Goal: Information Seeking & Learning: Learn about a topic

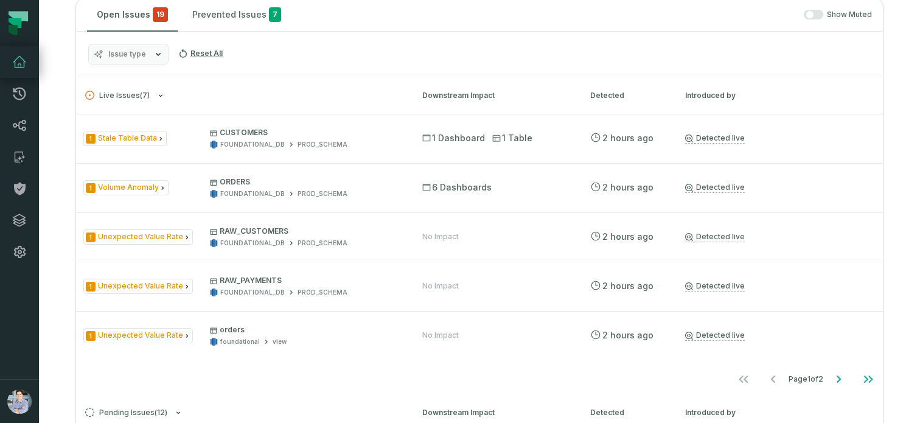
scroll to position [582, 0]
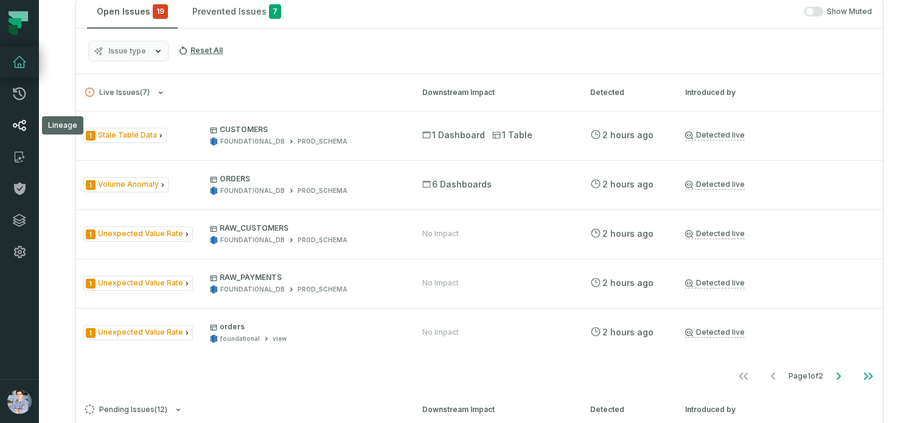
click at [19, 123] on icon at bounding box center [19, 125] width 13 height 11
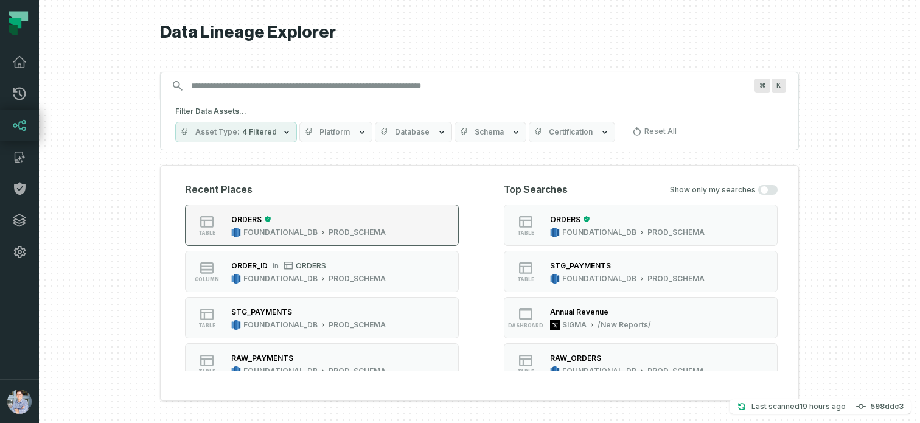
click at [350, 226] on div "ORDERS FOUNDATIONAL_DB PROD_SCHEMA" at bounding box center [308, 225] width 164 height 24
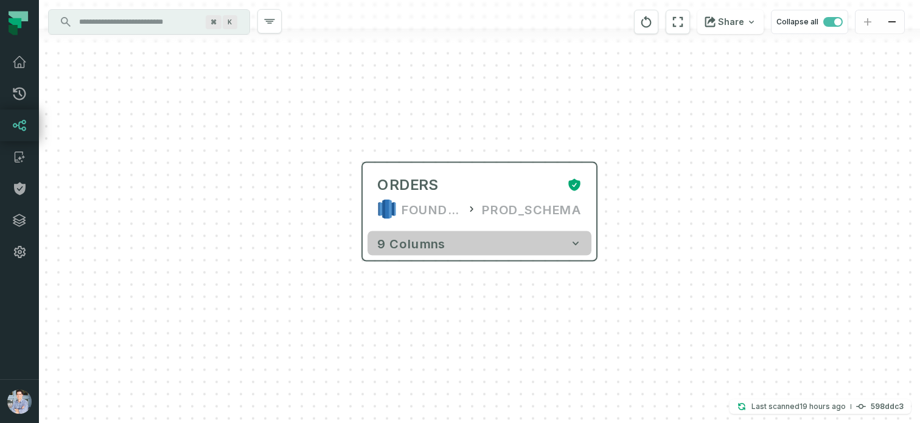
click at [409, 245] on span "9 columns" at bounding box center [411, 243] width 68 height 15
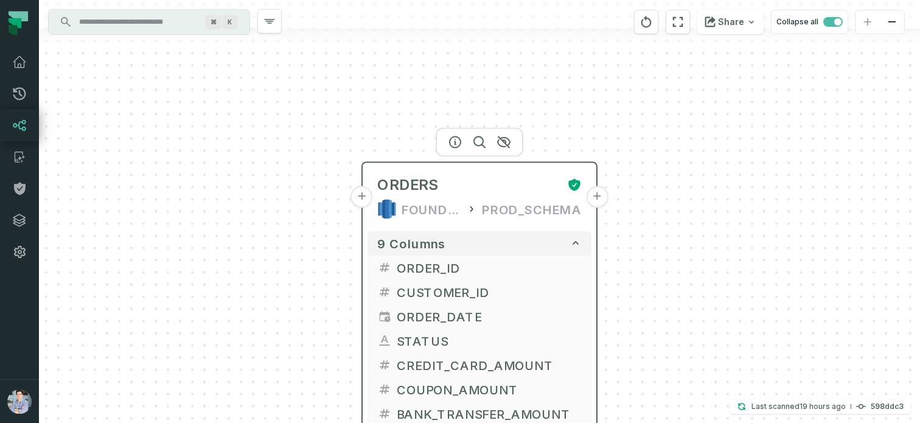
click at [366, 201] on button "+" at bounding box center [362, 197] width 22 height 22
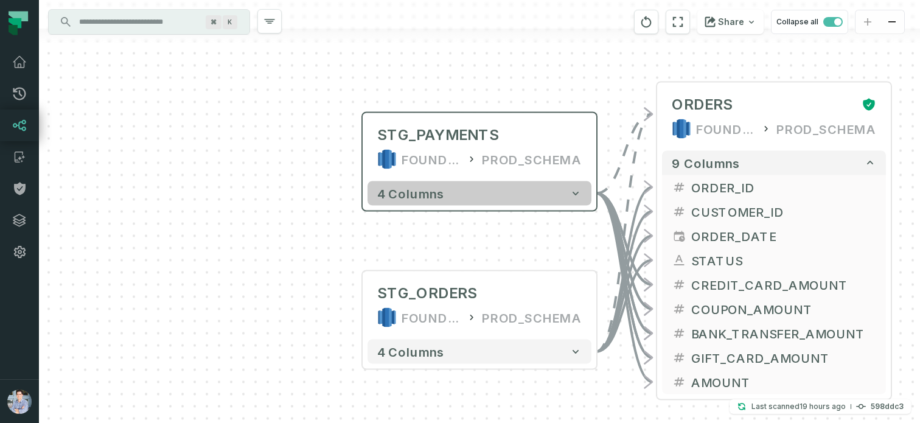
click at [391, 189] on span "4 columns" at bounding box center [410, 193] width 67 height 15
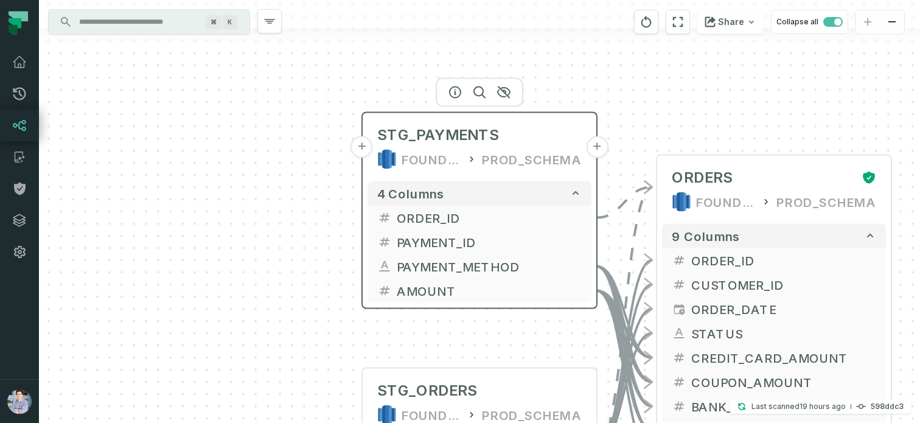
click at [368, 153] on button "+" at bounding box center [362, 147] width 22 height 22
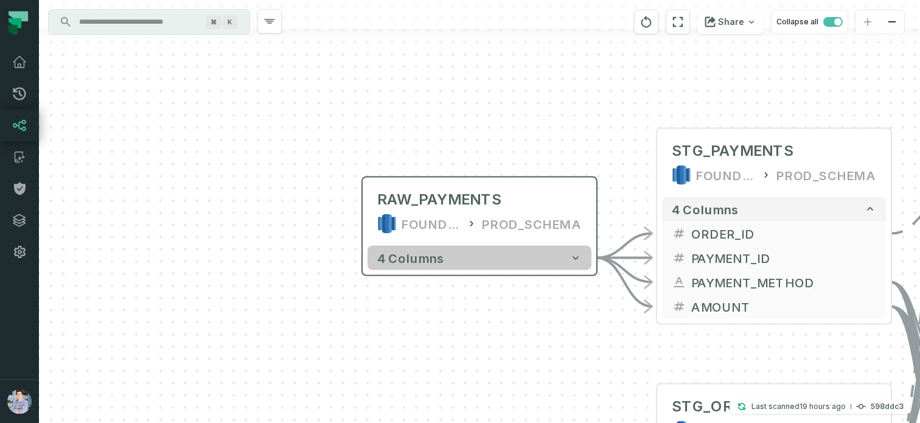
click at [388, 247] on button "4 columns" at bounding box center [479, 258] width 224 height 24
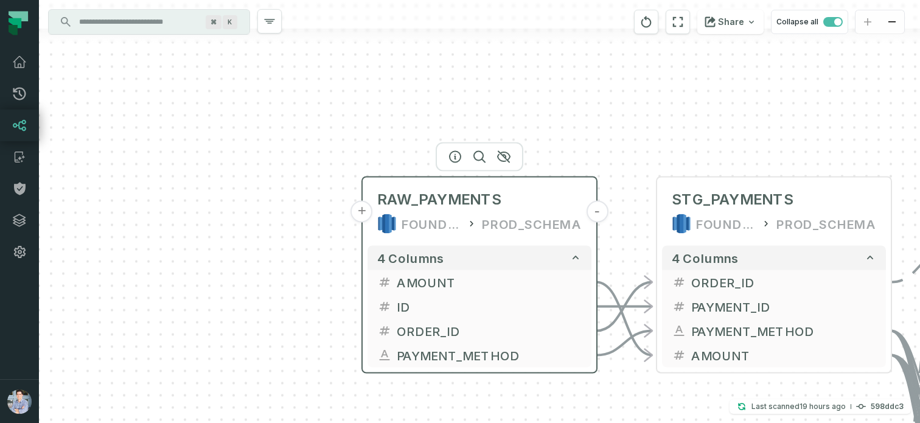
click at [366, 213] on button "+" at bounding box center [362, 212] width 22 height 22
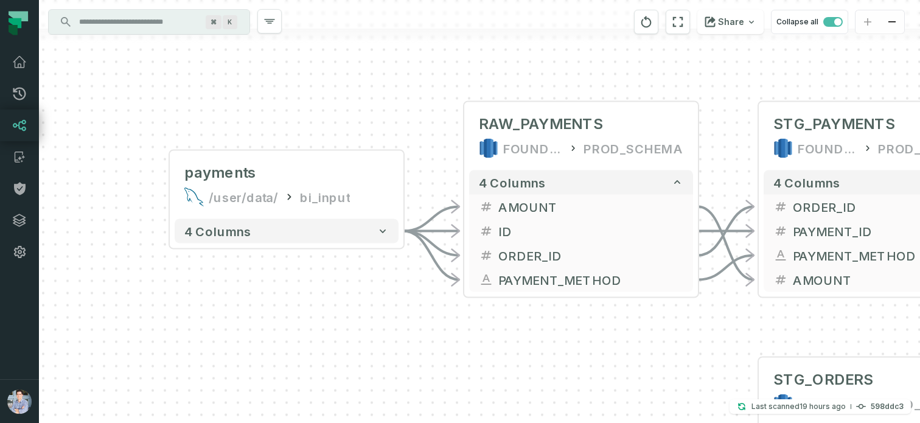
drag, startPoint x: 553, startPoint y: 143, endPoint x: 329, endPoint y: 111, distance: 226.7
click at [329, 111] on div "+ payments /user/data/ bi_input - 4 columns - RAW_PAYMENTS FOUNDATIONAL_DB PROD…" at bounding box center [479, 211] width 881 height 423
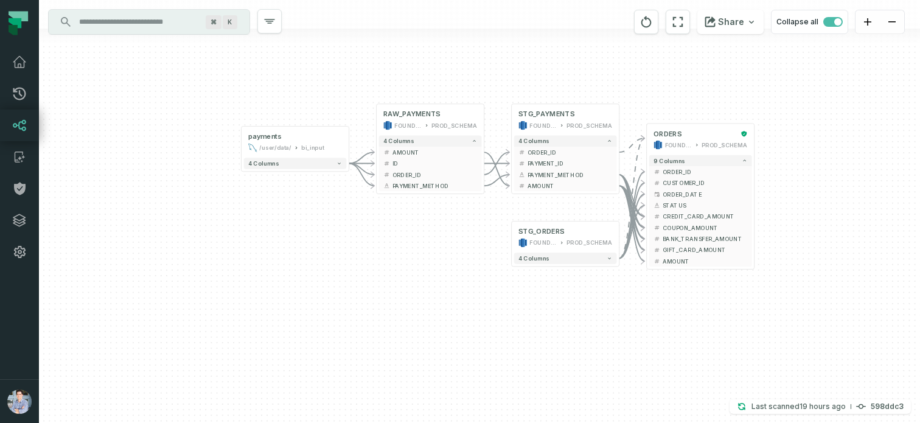
drag, startPoint x: 447, startPoint y: 247, endPoint x: 150, endPoint y: 250, distance: 296.8
click at [150, 250] on div "+ payments /user/data/ bi_input - 4 columns - RAW_PAYMENTS FOUNDATIONAL_DB PROD…" at bounding box center [479, 211] width 881 height 423
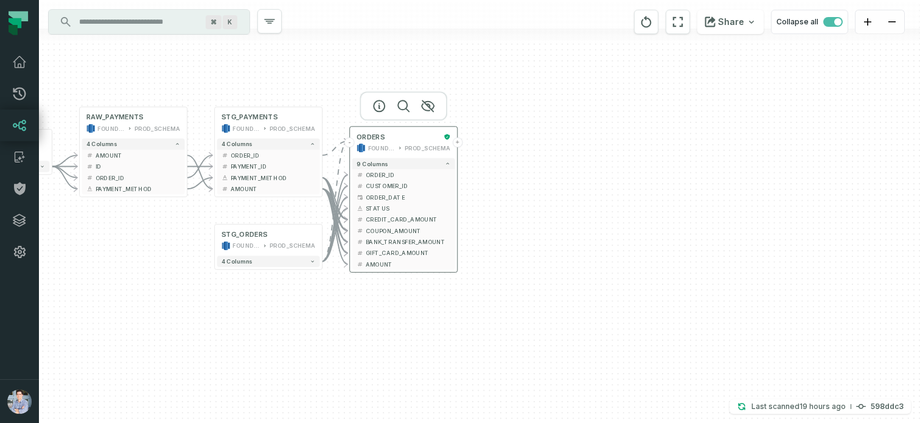
click at [456, 142] on button "+" at bounding box center [458, 142] width 10 height 10
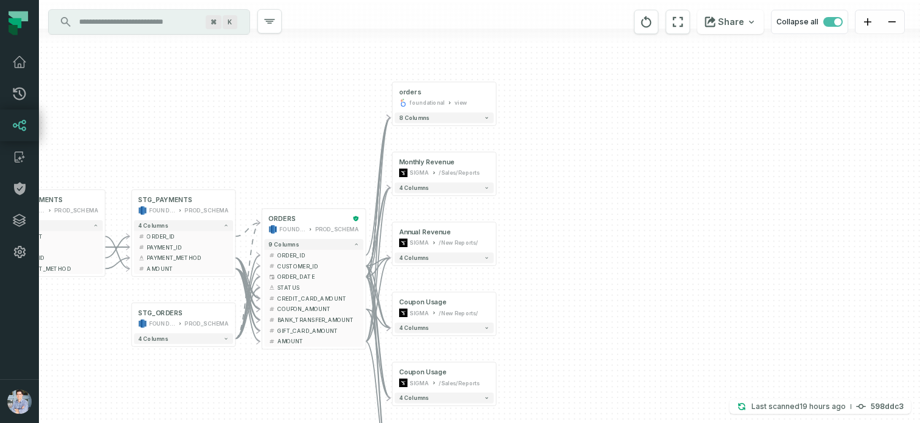
drag, startPoint x: 366, startPoint y: 110, endPoint x: 324, endPoint y: 150, distance: 58.5
click at [324, 150] on div "+ orders foundational view + 8 columns + Monthly Revenue SIGMA /Sales/Reports 4…" at bounding box center [479, 211] width 881 height 423
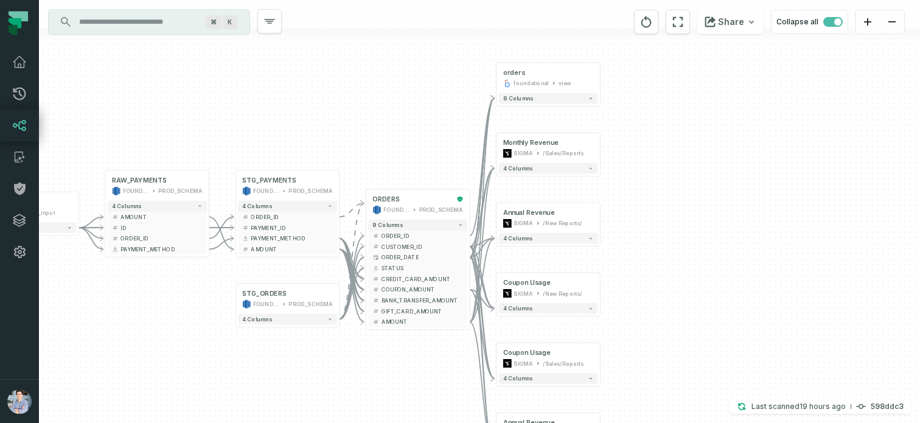
drag, startPoint x: 158, startPoint y: 99, endPoint x: 269, endPoint y: 68, distance: 115.5
click at [269, 68] on div "+ orders foundational view + 8 columns + Monthly Revenue SIGMA /Sales/Reports 4…" at bounding box center [479, 211] width 881 height 423
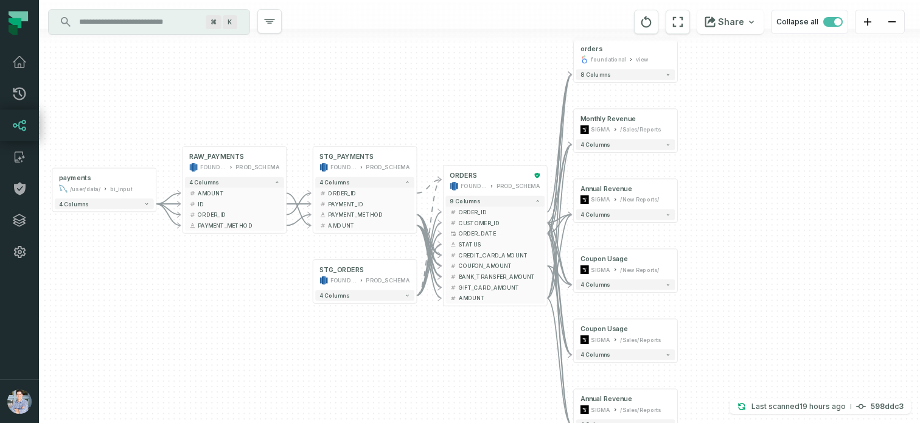
drag, startPoint x: 97, startPoint y: 376, endPoint x: 176, endPoint y: 353, distance: 82.5
click at [176, 353] on div "+ orders foundational view + 8 columns + Monthly Revenue SIGMA /Sales/Reports 4…" at bounding box center [479, 211] width 881 height 423
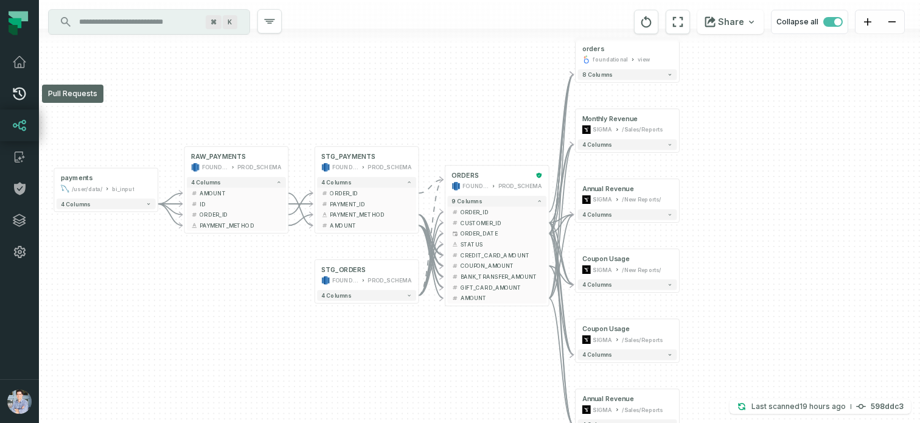
click at [33, 95] on link "Pull Requests" at bounding box center [19, 94] width 39 height 32
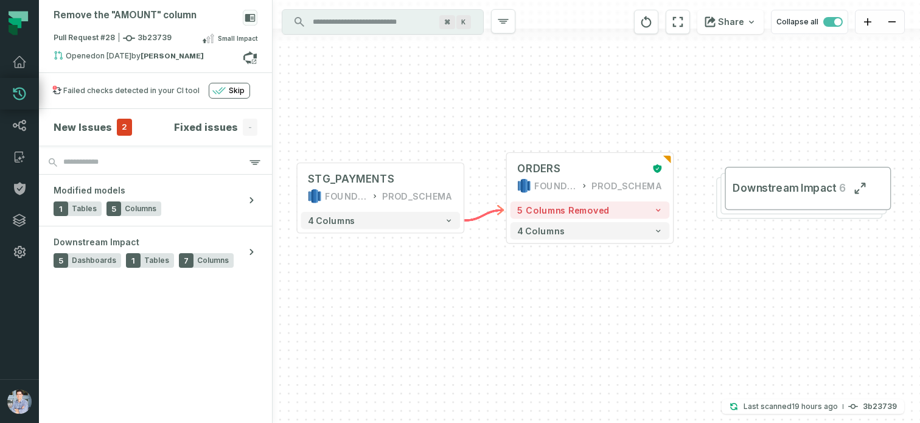
click at [471, 134] on div "+ STG_PAYMENTS FOUNDATIONAL_DB PROD_SCHEMA + 4 columns + ORDERS FOUNDATIONAL_DB…" at bounding box center [595, 211] width 647 height 423
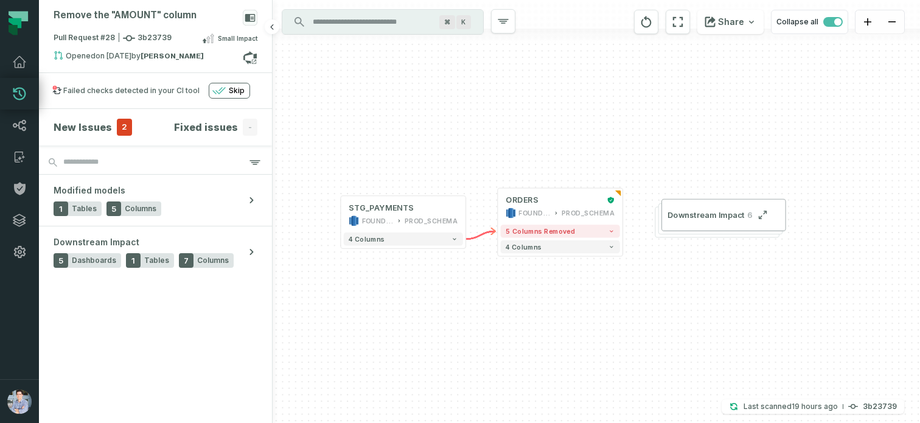
click at [159, 312] on section "New Issues 2 Fixed issues - Modified models 1 Tables 5 Columns Downstream Impac…" at bounding box center [155, 266] width 233 height 314
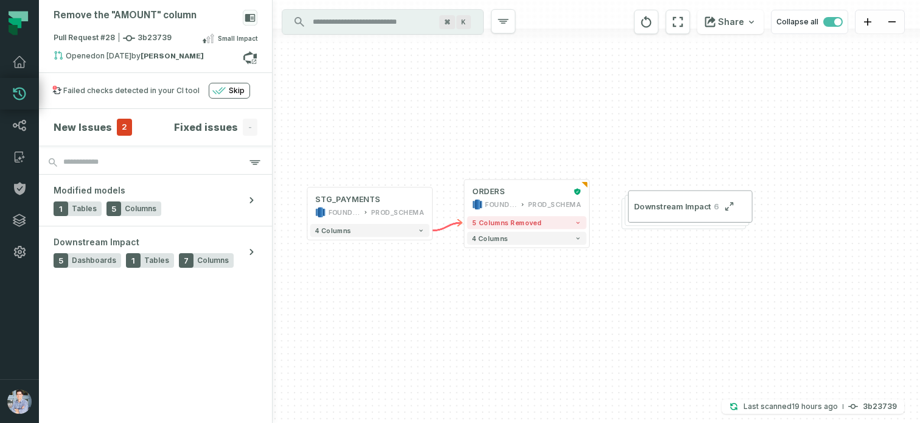
drag, startPoint x: 539, startPoint y: 330, endPoint x: 503, endPoint y: 320, distance: 37.8
click at [503, 320] on div "+ STG_PAYMENTS FOUNDATIONAL_DB PROD_SCHEMA + 4 columns + ORDERS FOUNDATIONAL_DB…" at bounding box center [595, 211] width 647 height 423
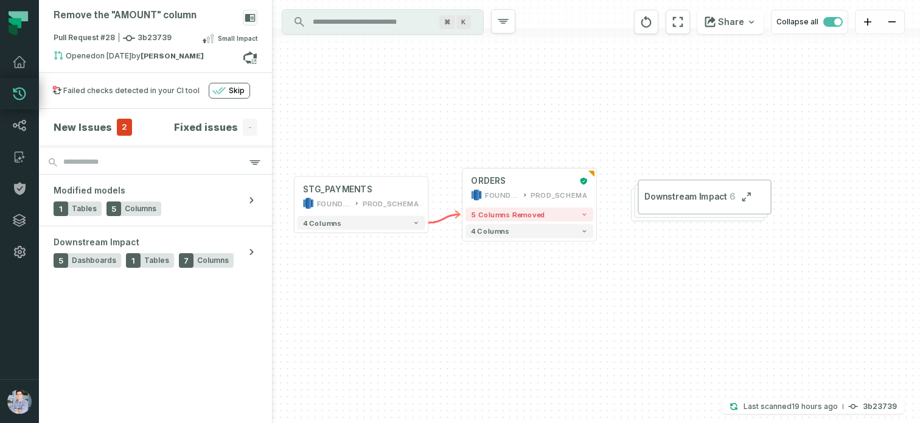
drag, startPoint x: 414, startPoint y: 293, endPoint x: 438, endPoint y: 297, distance: 24.6
click at [438, 297] on div "+ STG_PAYMENTS FOUNDATIONAL_DB PROD_SCHEMA + 4 columns + ORDERS FOUNDATIONAL_DB…" at bounding box center [595, 211] width 647 height 423
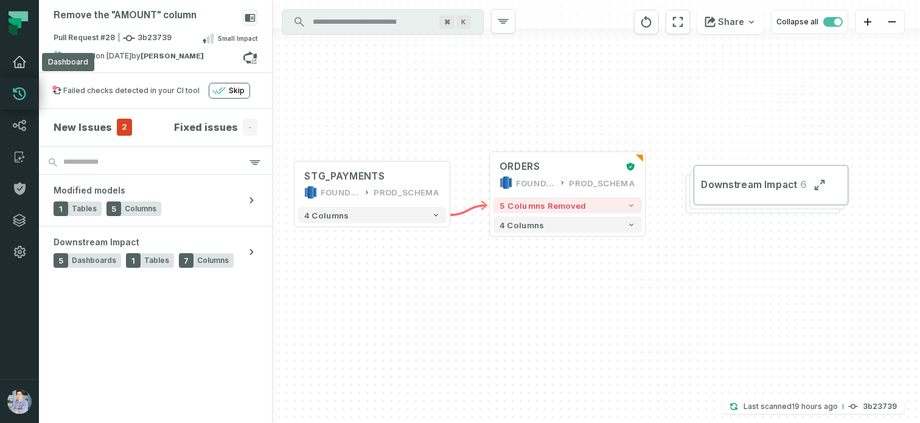
click at [23, 58] on icon at bounding box center [19, 62] width 15 height 15
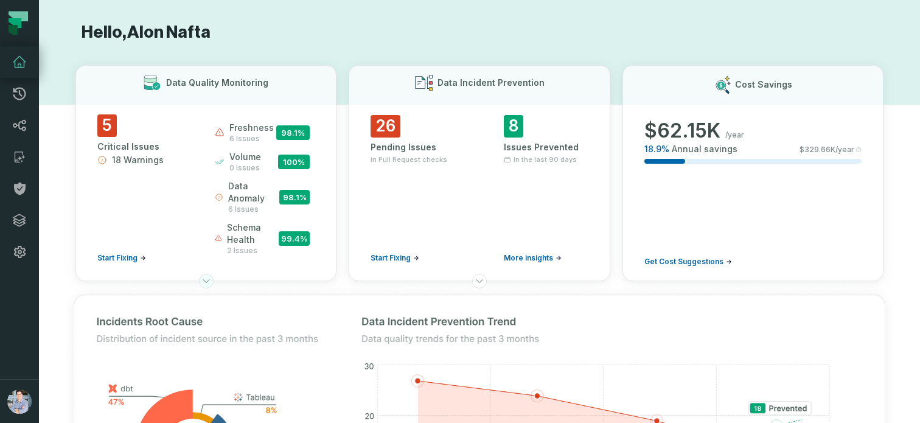
click at [205, 279] on icon at bounding box center [206, 281] width 10 height 10
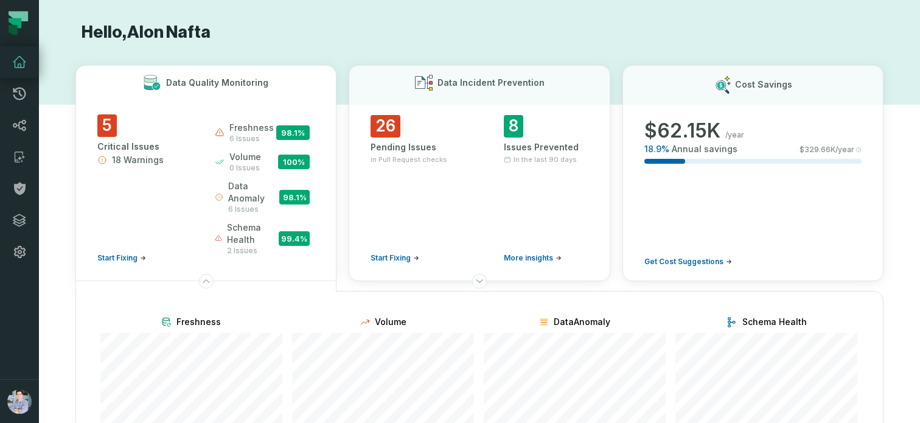
click at [77, 277] on button "Data Quality Monitoring 5 Critical Issues 18 Warnings Start Fixing freshness 6 …" at bounding box center [205, 173] width 261 height 216
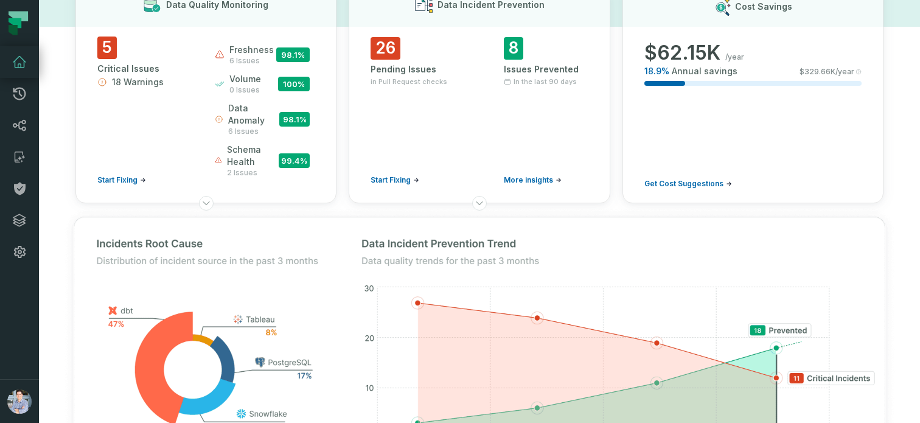
scroll to position [82, 0]
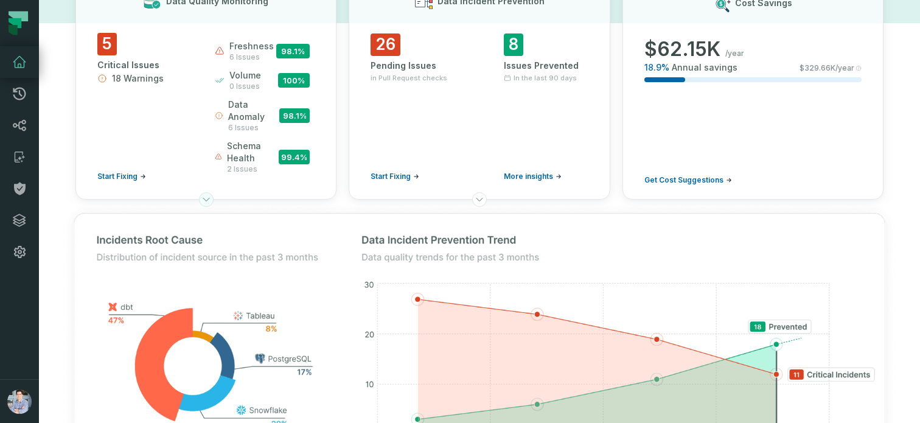
click at [206, 200] on icon at bounding box center [206, 199] width 6 height 3
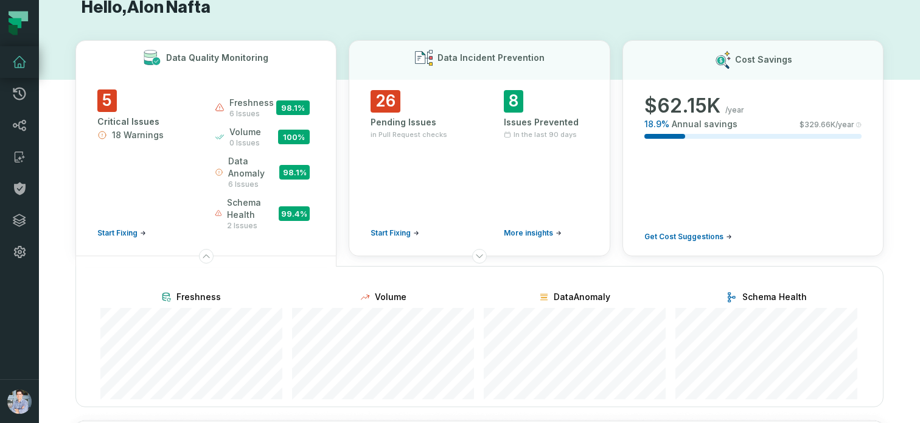
scroll to position [24, 0]
click at [23, 162] on icon at bounding box center [19, 157] width 15 height 15
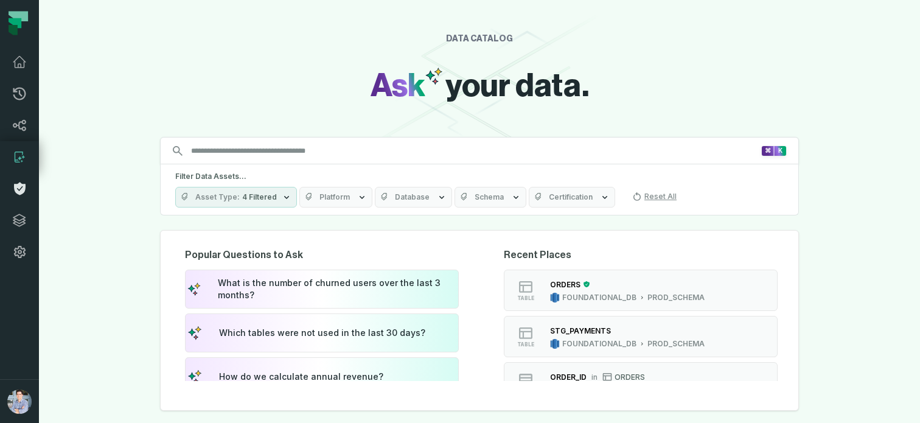
click at [25, 189] on icon at bounding box center [20, 188] width 12 height 13
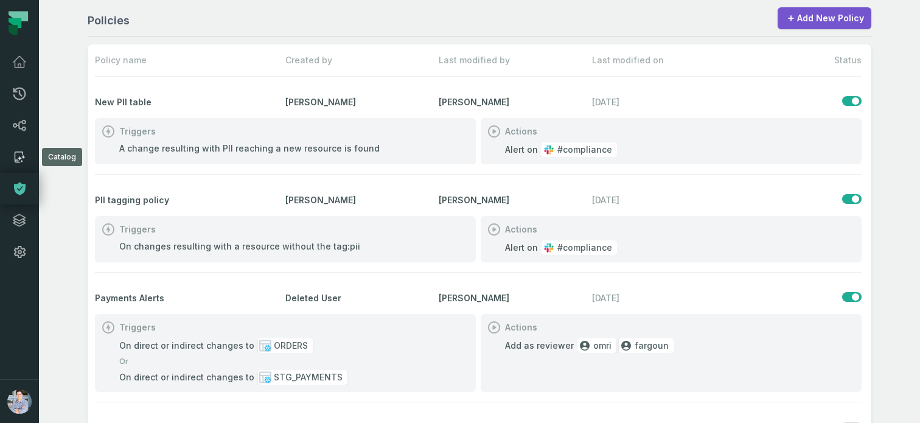
click at [17, 154] on icon at bounding box center [19, 157] width 15 height 15
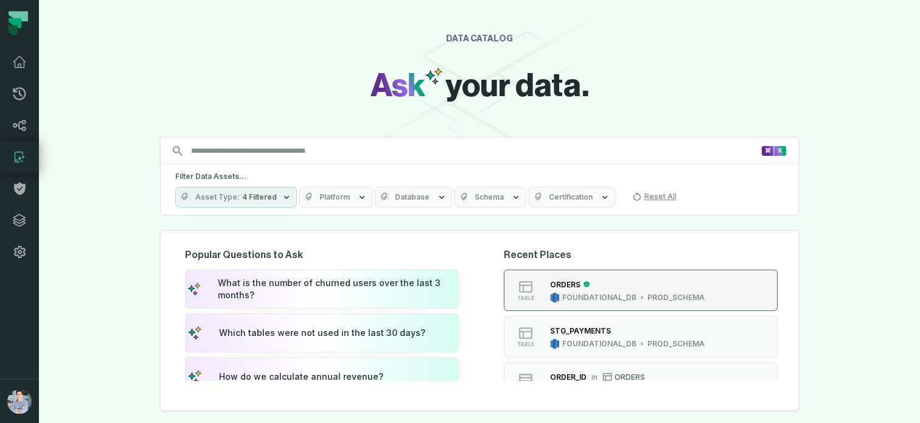
click at [597, 299] on div "FOUNDATIONAL_DB" at bounding box center [599, 298] width 74 height 10
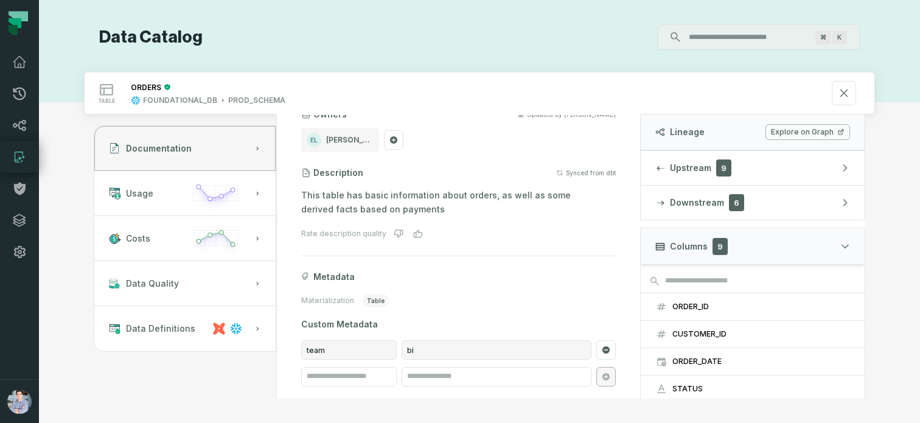
scroll to position [61, 0]
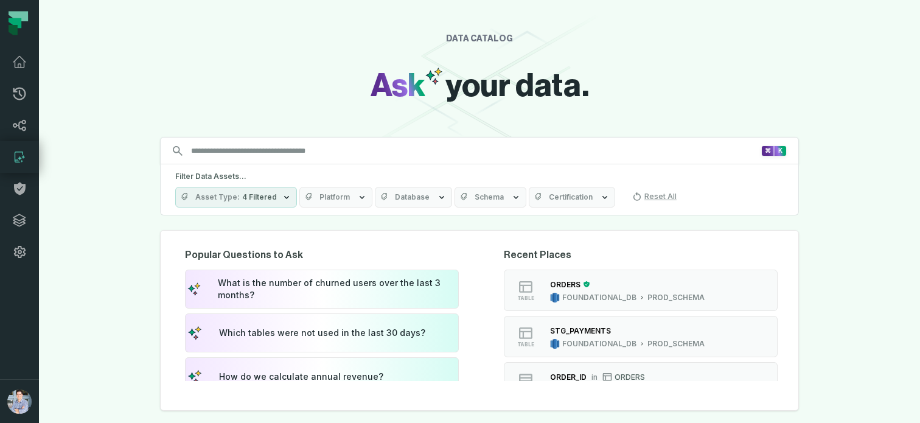
click at [454, 155] on input "Discovery Provider cmdk menu" at bounding box center [472, 150] width 577 height 19
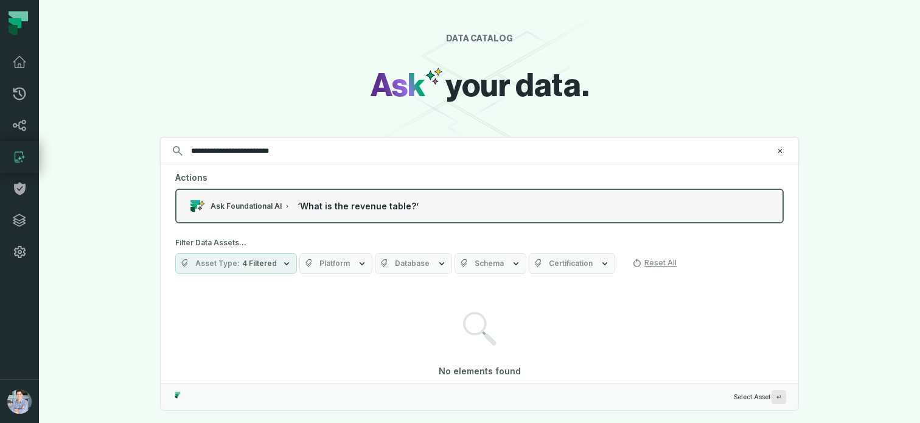
type input "**********"
click at [331, 205] on span "‘ What is the revenue table? ’" at bounding box center [357, 206] width 121 height 12
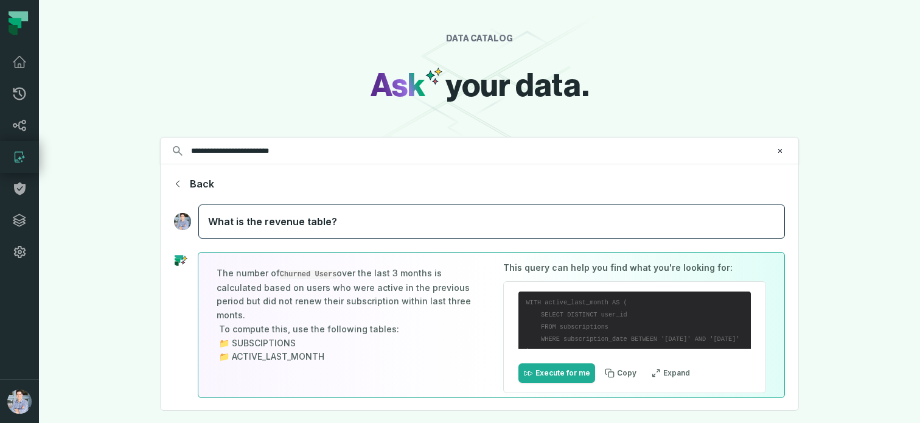
click at [355, 217] on div "What is the revenue table?" at bounding box center [491, 221] width 586 height 34
click at [20, 196] on link "Policies" at bounding box center [19, 189] width 39 height 32
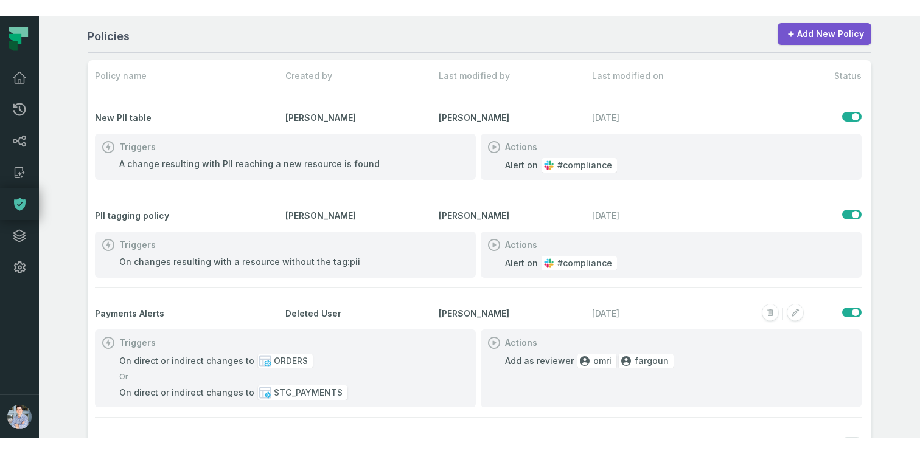
scroll to position [51, 0]
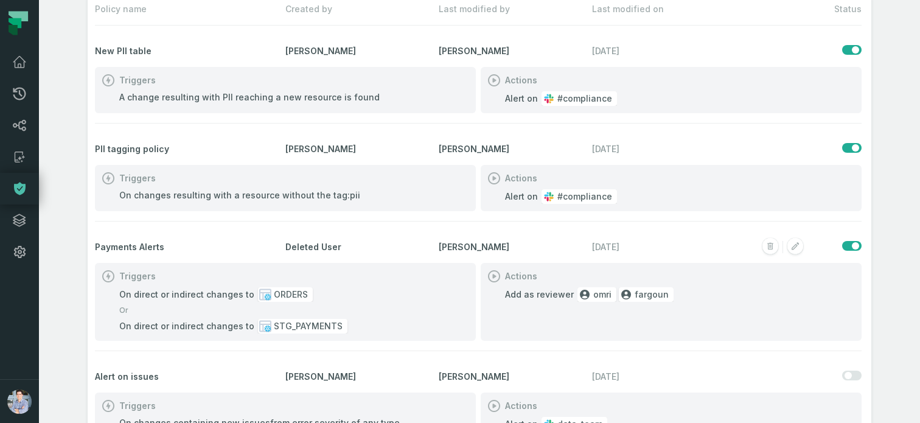
click at [546, 291] on span "Add as reviewer" at bounding box center [539, 294] width 69 height 12
click at [555, 328] on section "Actions Add as reviewer omri fargoun" at bounding box center [670, 302] width 381 height 78
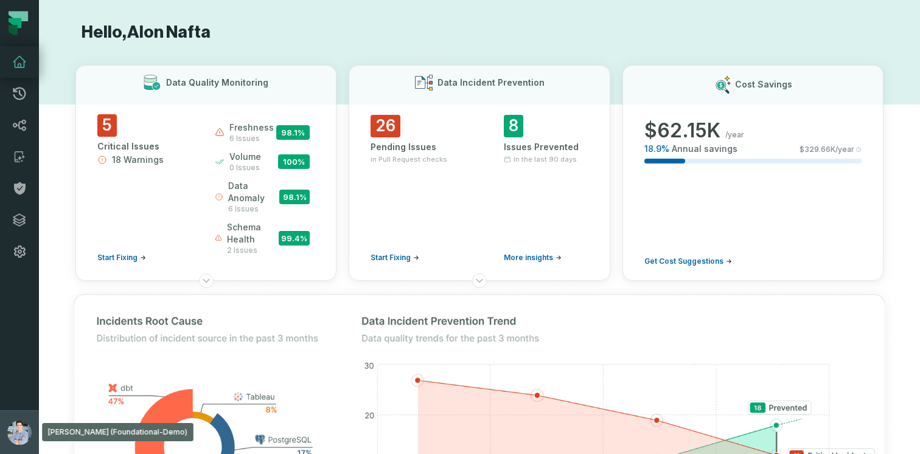
click at [7, 421] on button "Alon Nafta (Foundational-Demo) alon@foundational.io" at bounding box center [19, 433] width 39 height 44
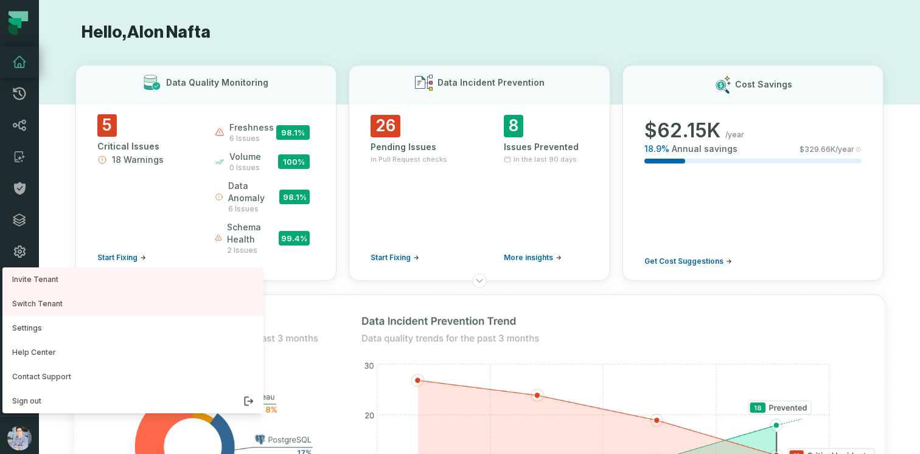
click at [16, 66] on nav "Pull Requests Dashboard Lineage Catalog Policies Integrations Settings Alon Naf…" at bounding box center [19, 227] width 39 height 454
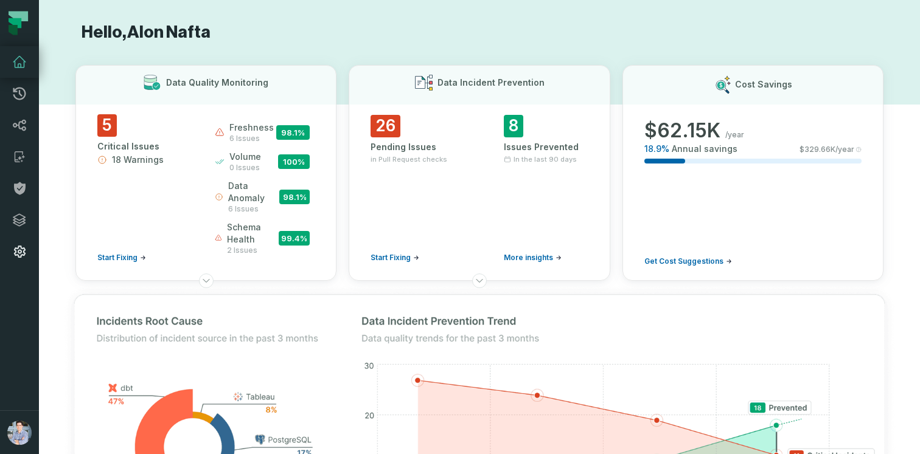
click at [15, 254] on icon at bounding box center [20, 252] width 12 height 12
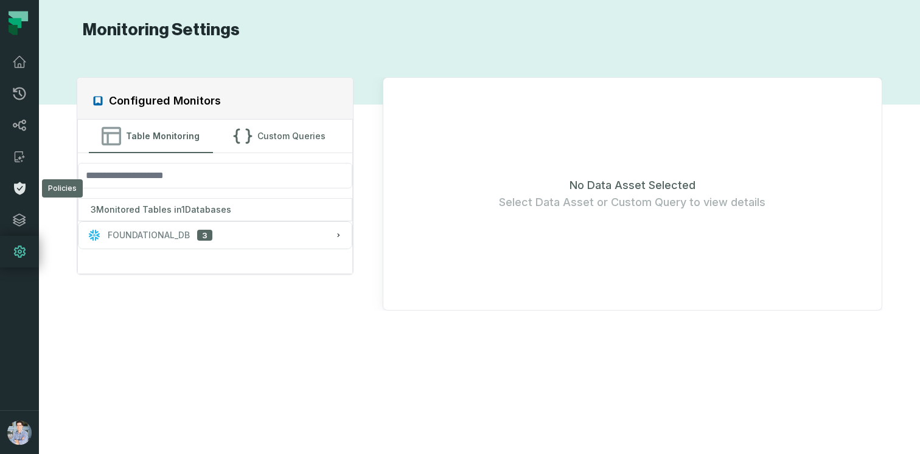
click at [21, 182] on icon at bounding box center [19, 188] width 15 height 15
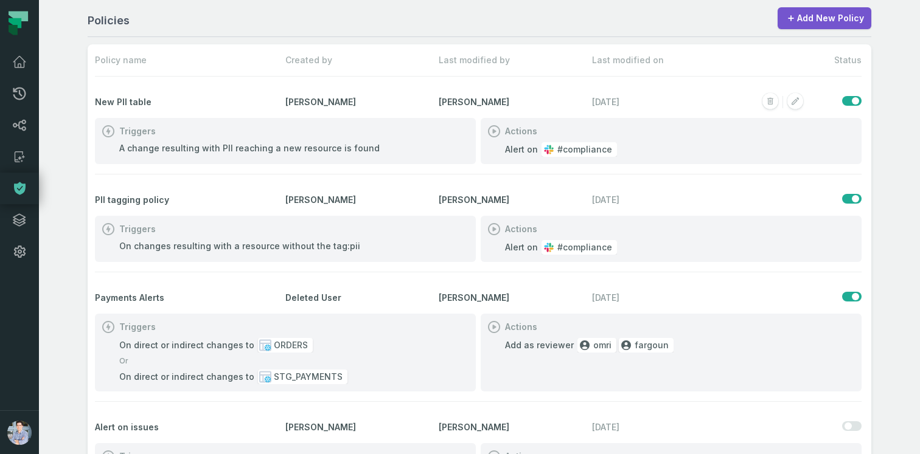
click at [199, 151] on div "A change resulting with PII reaching a new resource is found" at bounding box center [249, 148] width 260 height 12
click at [106, 187] on div "PII tagging policy Omri Ildis Omri Ildis 11/30/2024, 4:00:00 PM" at bounding box center [478, 200] width 766 height 32
click at [193, 142] on div "A change resulting with PII reaching a new resource is found" at bounding box center [249, 148] width 260 height 12
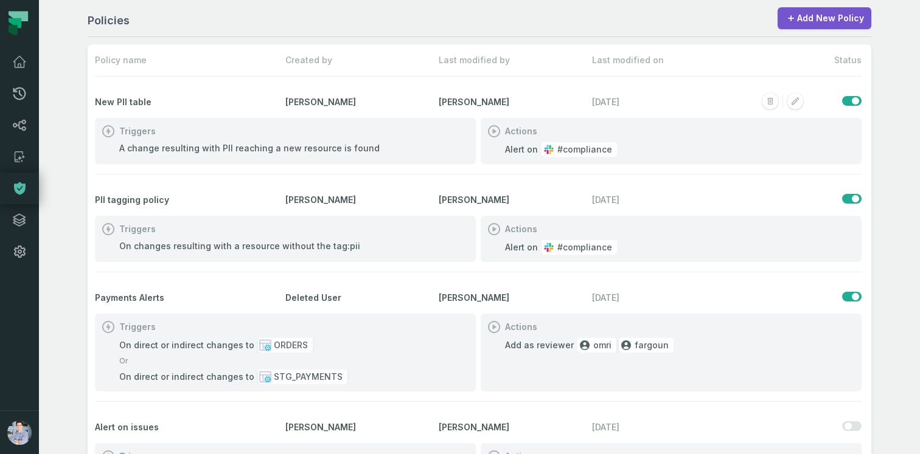
click at [173, 152] on div "A change resulting with PII reaching a new resource is found" at bounding box center [249, 148] width 260 height 12
click at [72, 196] on div "Policies Add New Policy Policy name Created by Last modified by Last modified o…" at bounding box center [479, 227] width 881 height 454
click at [199, 148] on div "A change resulting with PII reaching a new resource is found" at bounding box center [249, 148] width 260 height 12
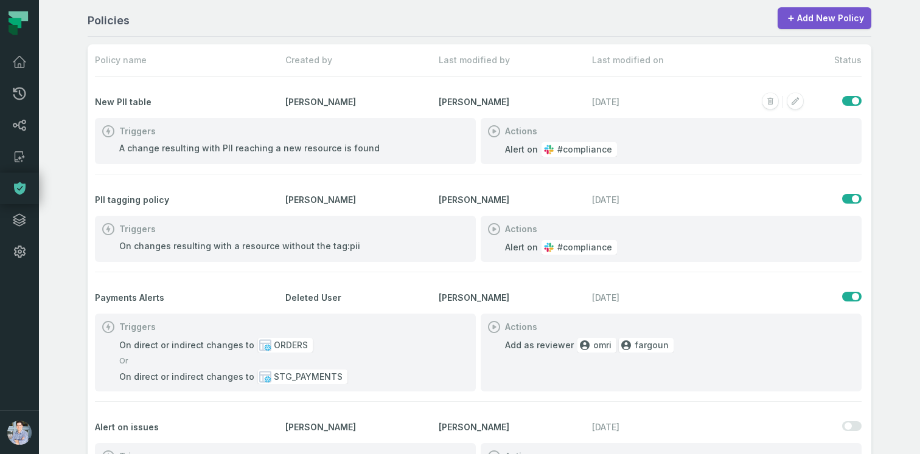
click at [199, 148] on div "A change resulting with PII reaching a new resource is found" at bounding box center [249, 148] width 260 height 12
click at [224, 147] on div "A change resulting with PII reaching a new resource is found" at bounding box center [249, 148] width 260 height 12
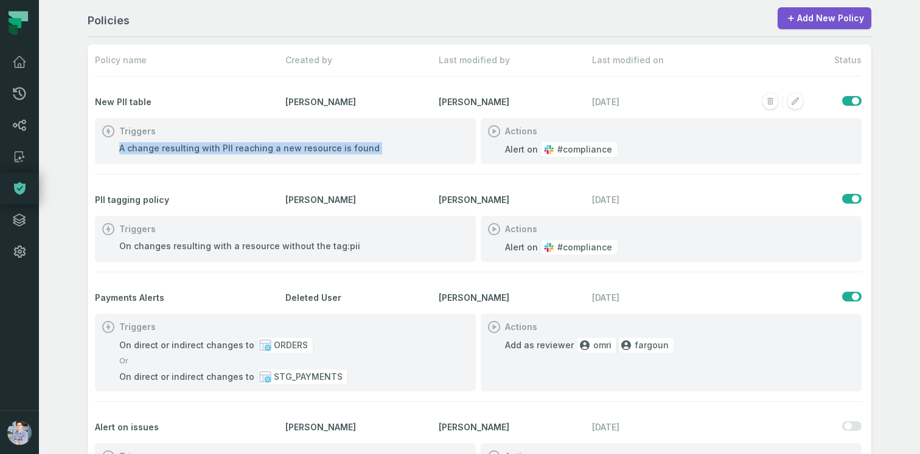
click at [224, 147] on div "A change resulting with PII reaching a new resource is found" at bounding box center [249, 148] width 260 height 12
